Goal: Find contact information: Find contact information

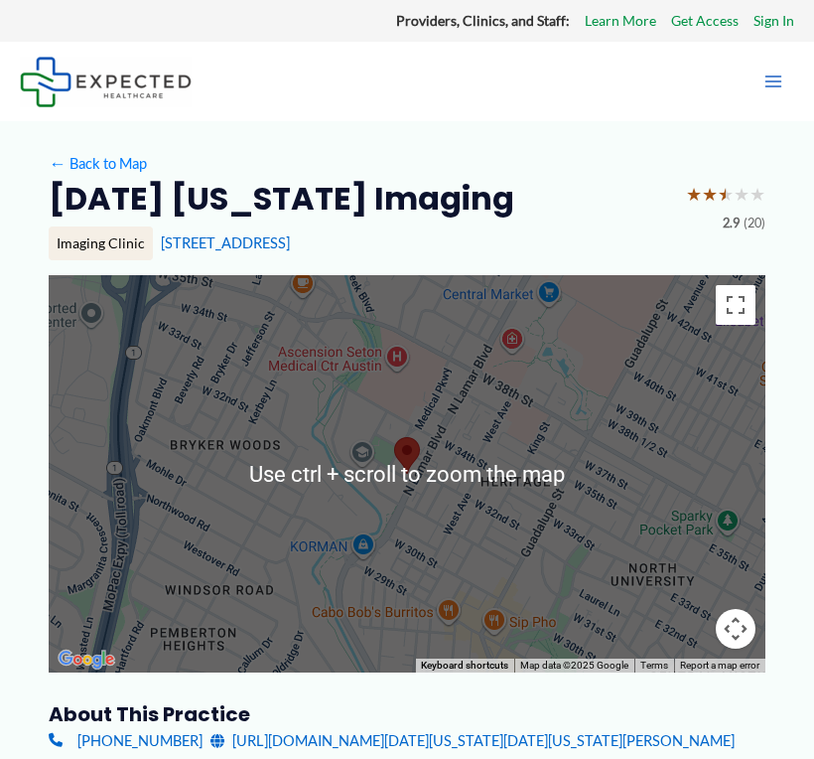
scroll to position [199, 0]
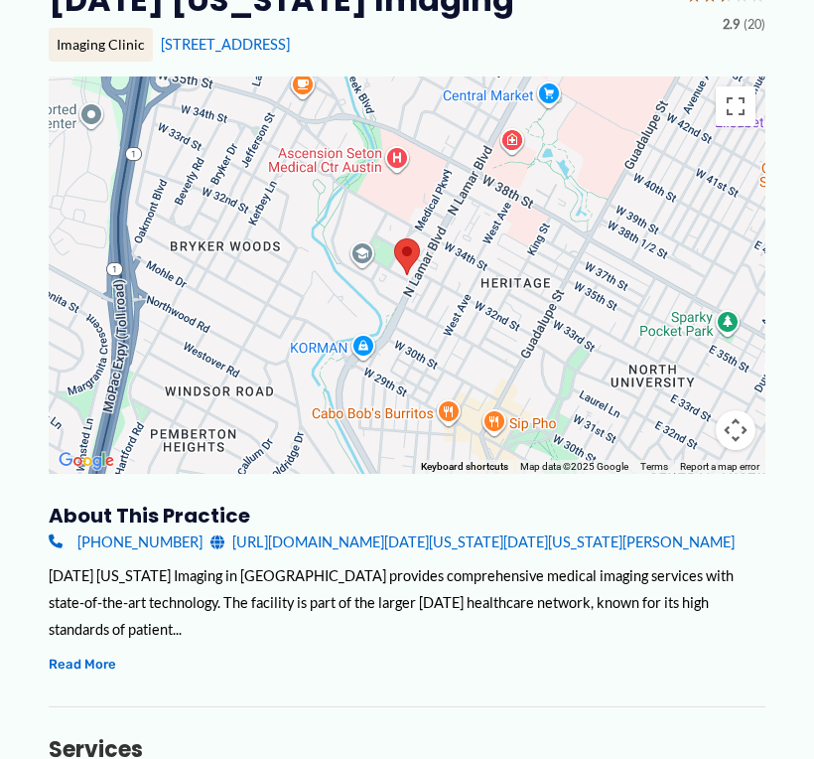
click at [72, 538] on link "[PHONE_NUMBER]" at bounding box center [126, 541] width 154 height 27
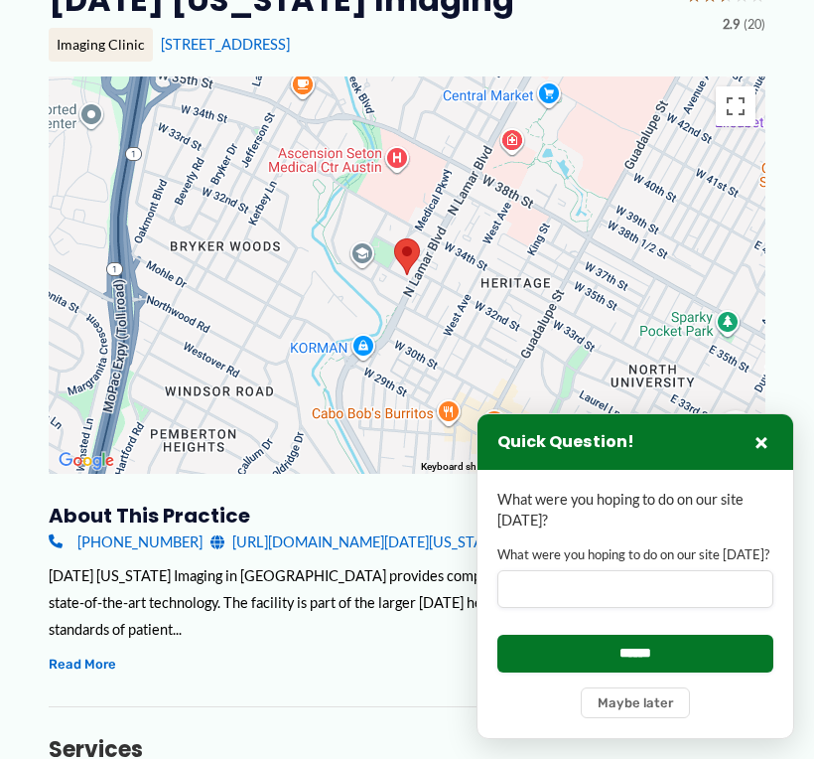
drag, startPoint x: 38, startPoint y: 540, endPoint x: 178, endPoint y: 543, distance: 140.1
copy link "[PHONE_NUMBER]"
